Goal: Check status: Check status

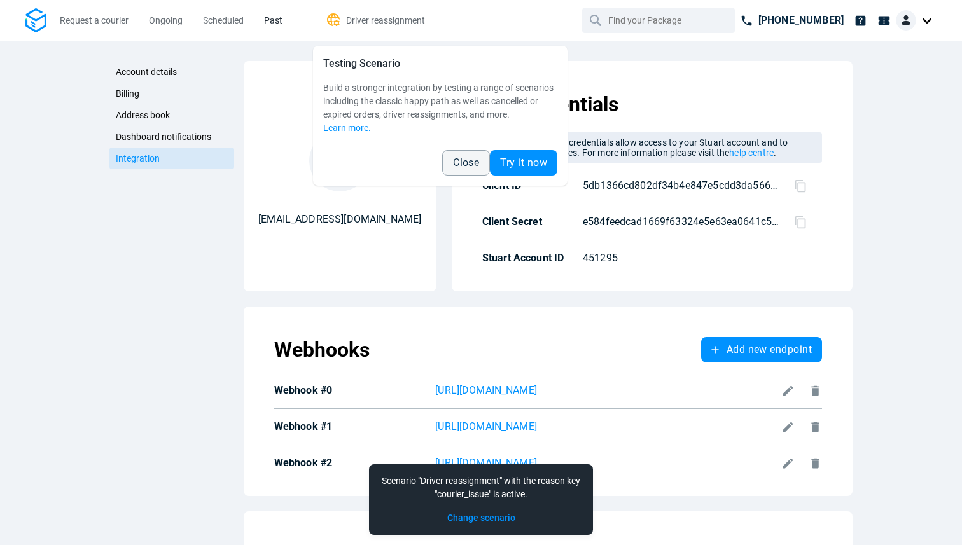
click at [282, 13] on link "Past" at bounding box center [273, 20] width 18 height 41
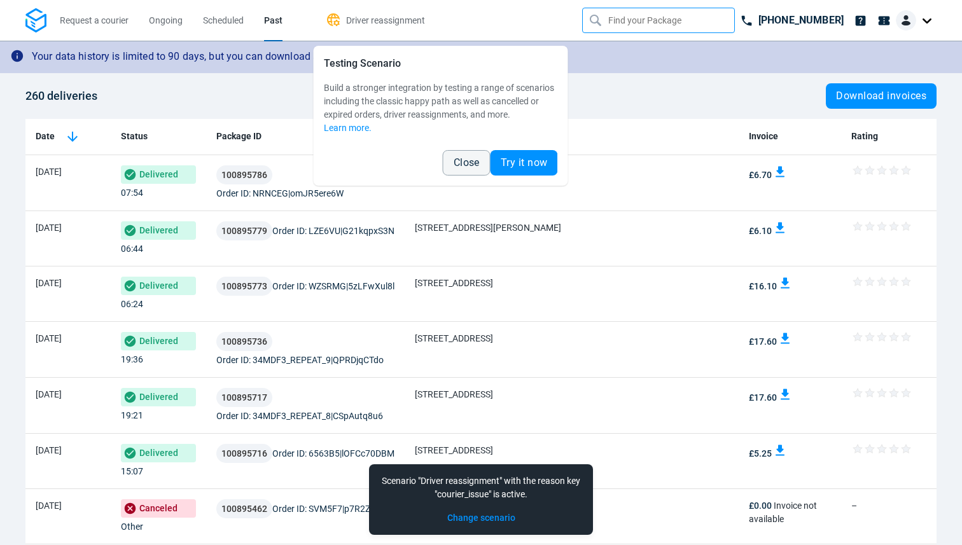
click at [646, 13] on input "text" at bounding box center [659, 20] width 103 height 24
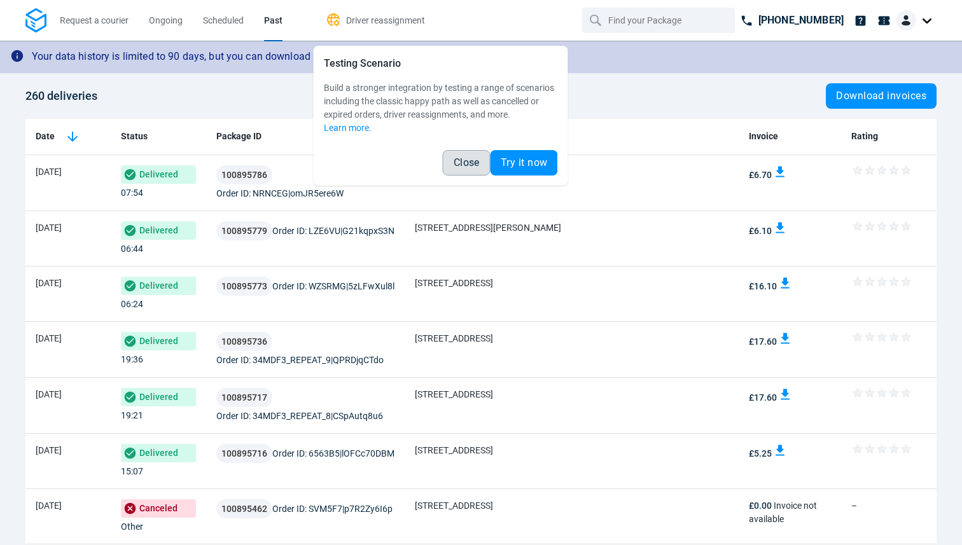
click at [469, 151] on button "Close" at bounding box center [467, 162] width 48 height 25
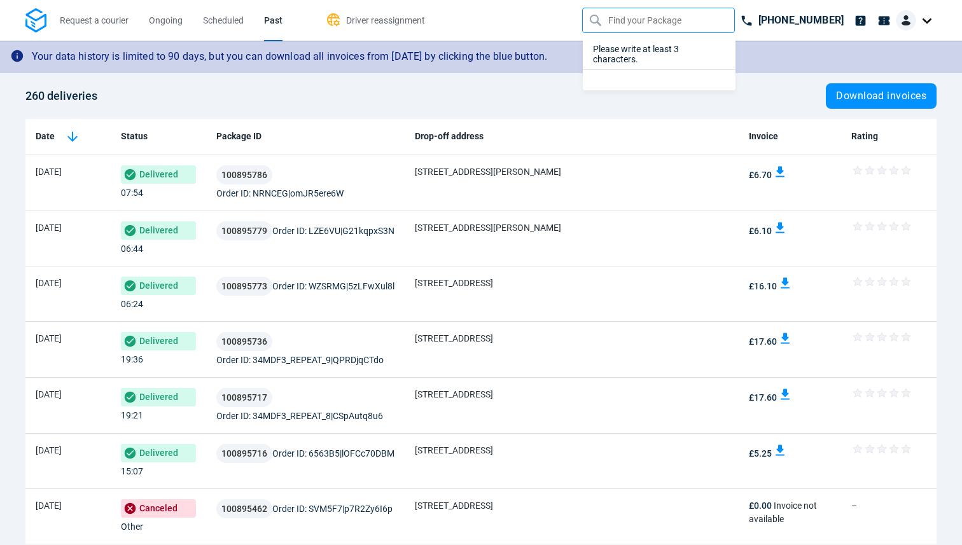
click at [658, 17] on input "text" at bounding box center [659, 20] width 103 height 24
paste input "100738415"
type input "100738415"
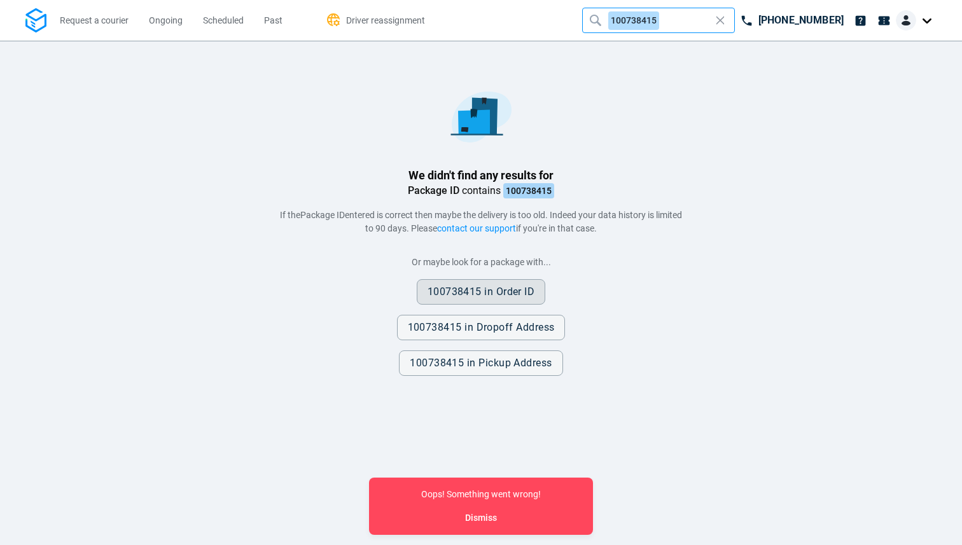
click at [513, 301] on button "100738415 in Order ID" at bounding box center [481, 291] width 129 height 25
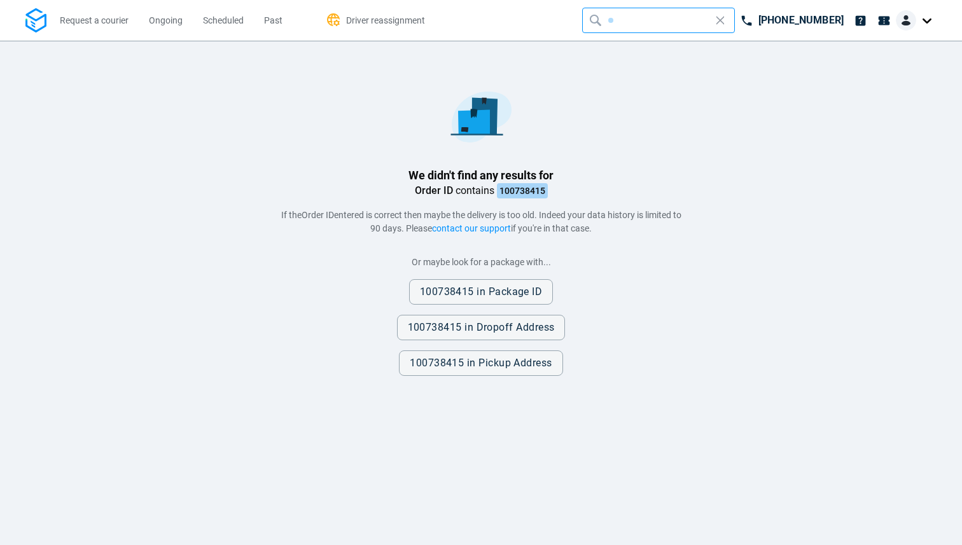
click at [658, 22] on div at bounding box center [659, 20] width 103 height 24
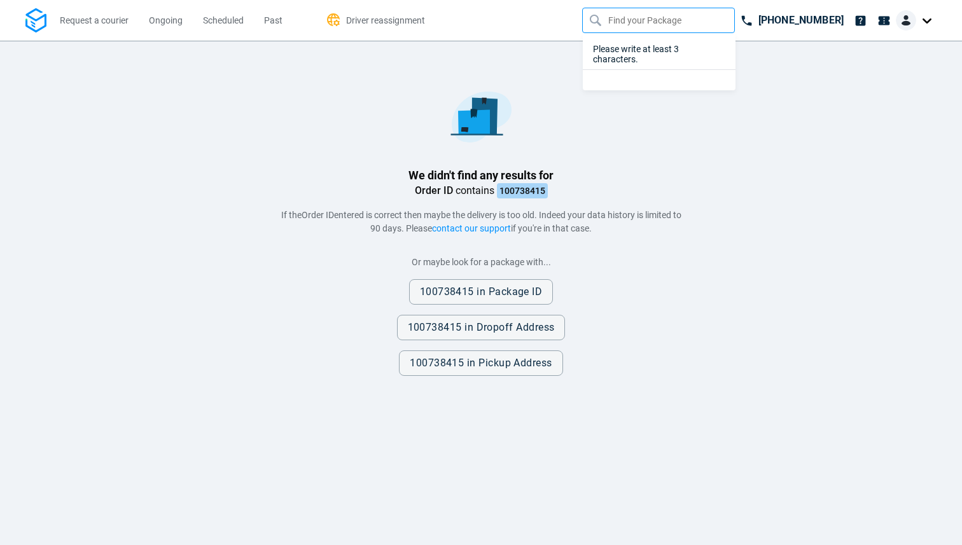
type input "[STREET_ADDRESS]"
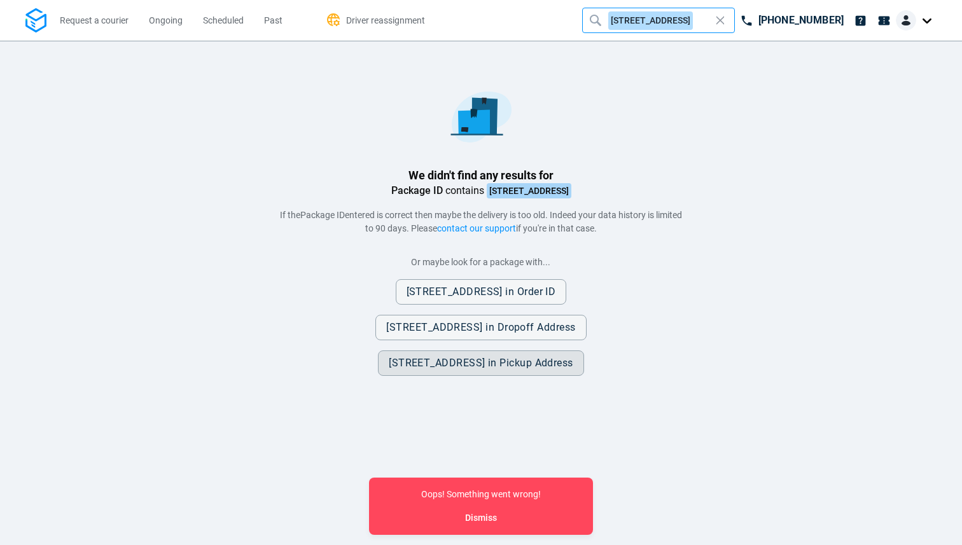
click at [494, 355] on button "[STREET_ADDRESS] in Pickup Address" at bounding box center [481, 362] width 206 height 25
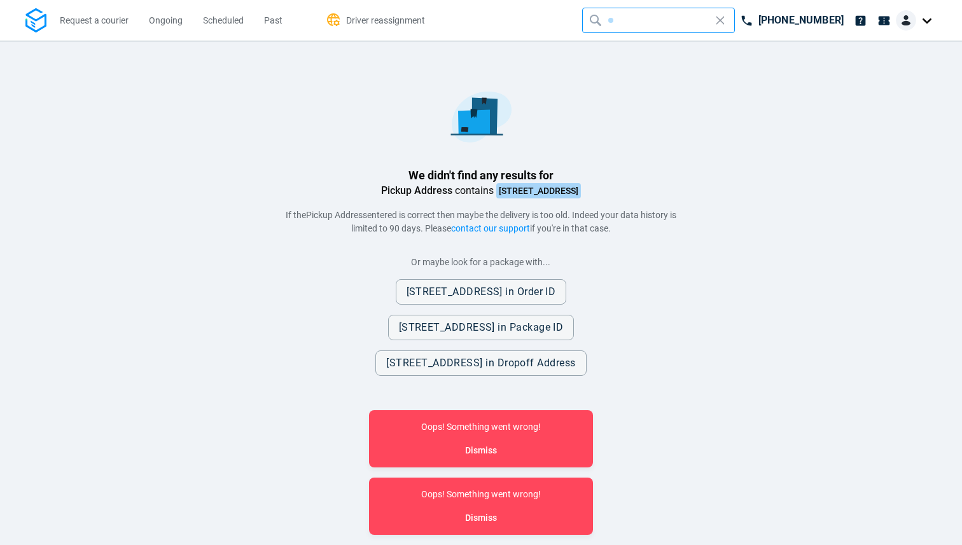
click at [723, 20] on icon at bounding box center [720, 20] width 8 height 10
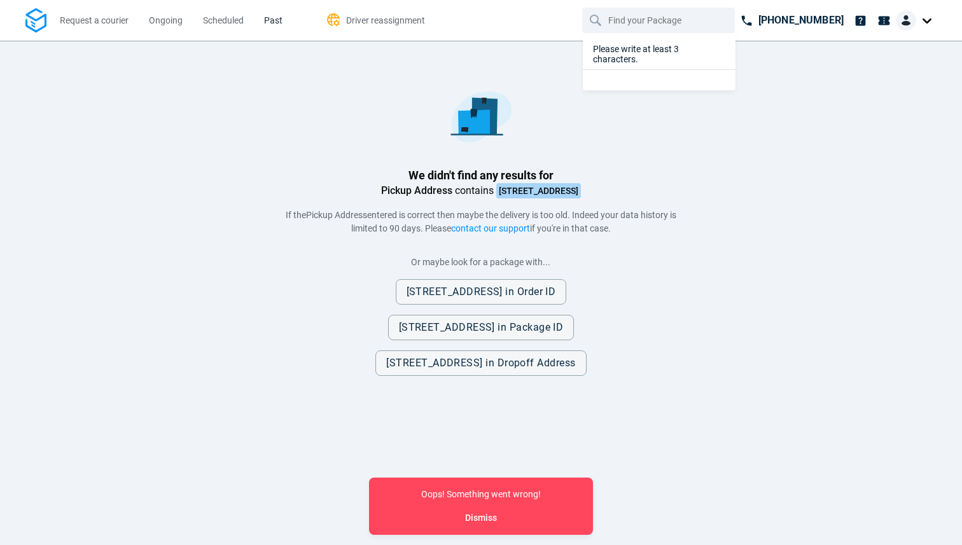
click at [275, 11] on link "Past" at bounding box center [273, 20] width 18 height 41
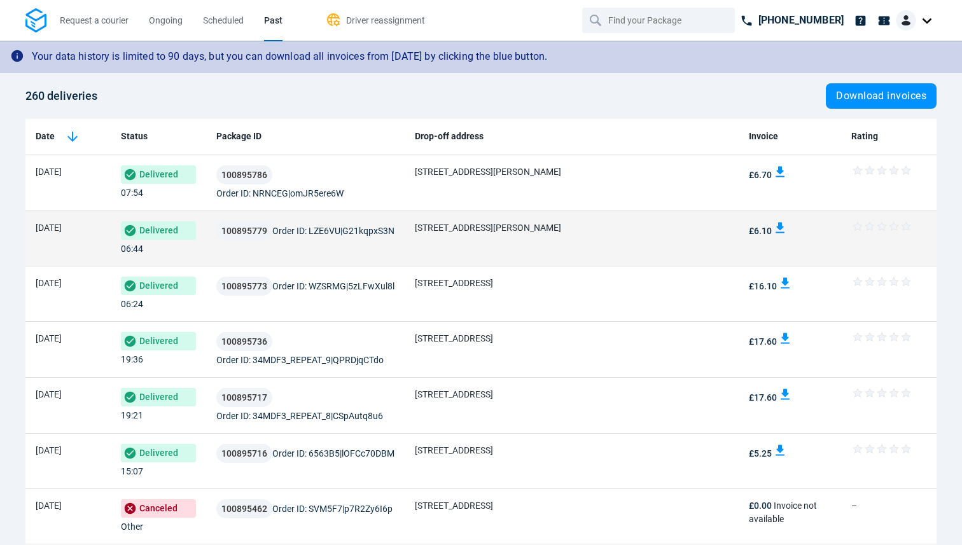
click at [363, 238] on div "100895779 Order ID: LZE6VU|G21kqpxS3N" at bounding box center [305, 230] width 178 height 19
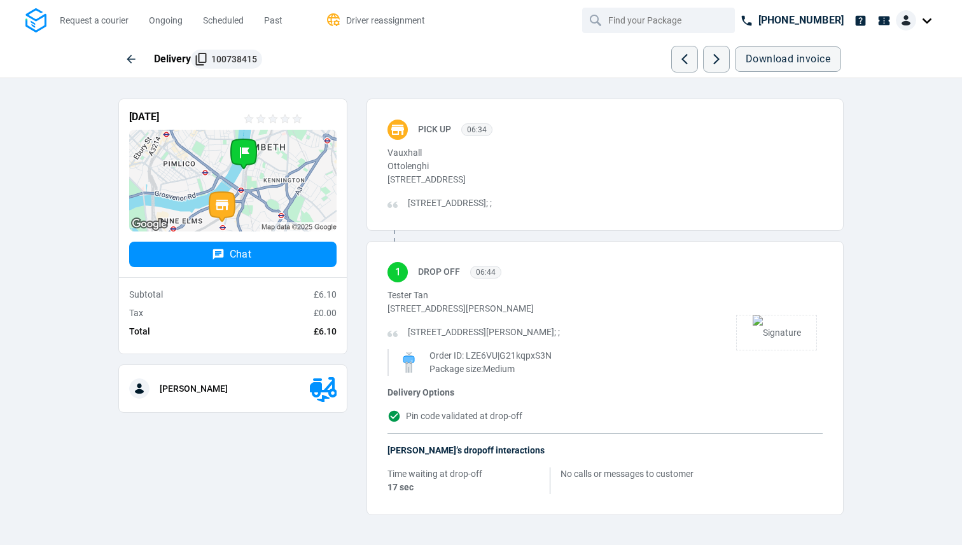
click at [216, 65] on button "100738415" at bounding box center [226, 59] width 71 height 19
click at [922, 22] on div at bounding box center [916, 20] width 41 height 20
click at [891, 75] on span "Settings" at bounding box center [882, 78] width 32 height 13
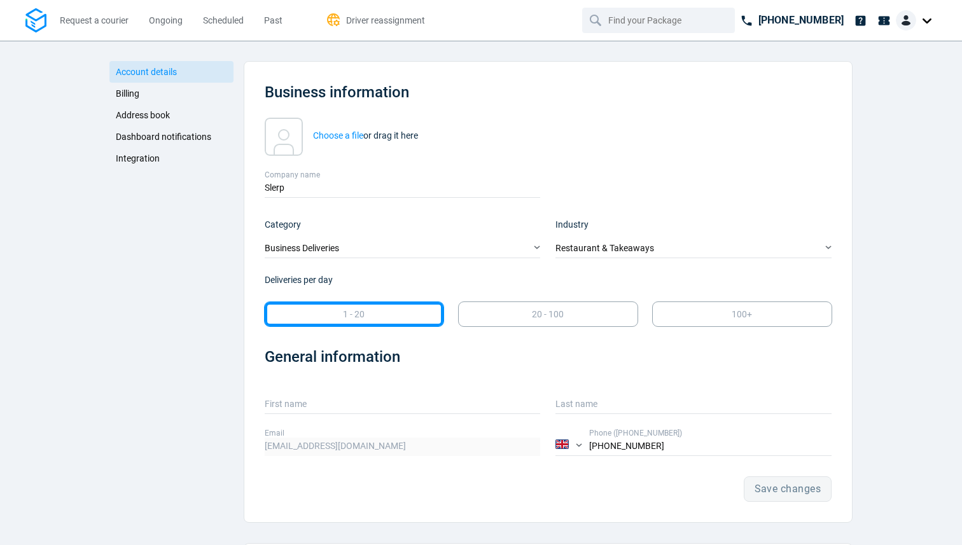
click at [148, 156] on span "Integration" at bounding box center [138, 158] width 44 height 10
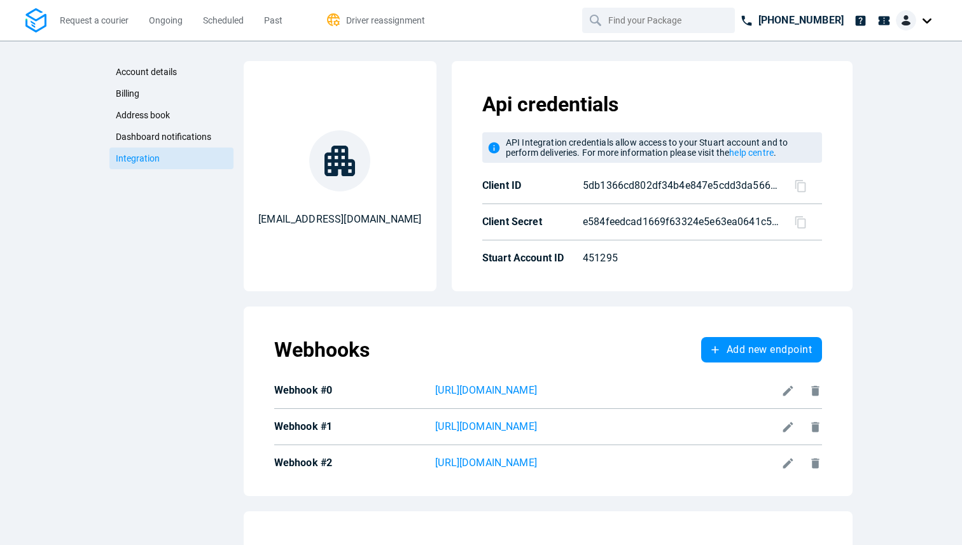
click at [798, 184] on icon at bounding box center [800, 185] width 13 height 13
click at [801, 221] on icon at bounding box center [800, 222] width 13 height 13
click at [804, 185] on icon at bounding box center [799, 185] width 11 height 12
click at [803, 223] on icon at bounding box center [800, 222] width 13 height 13
